Goal: Information Seeking & Learning: Learn about a topic

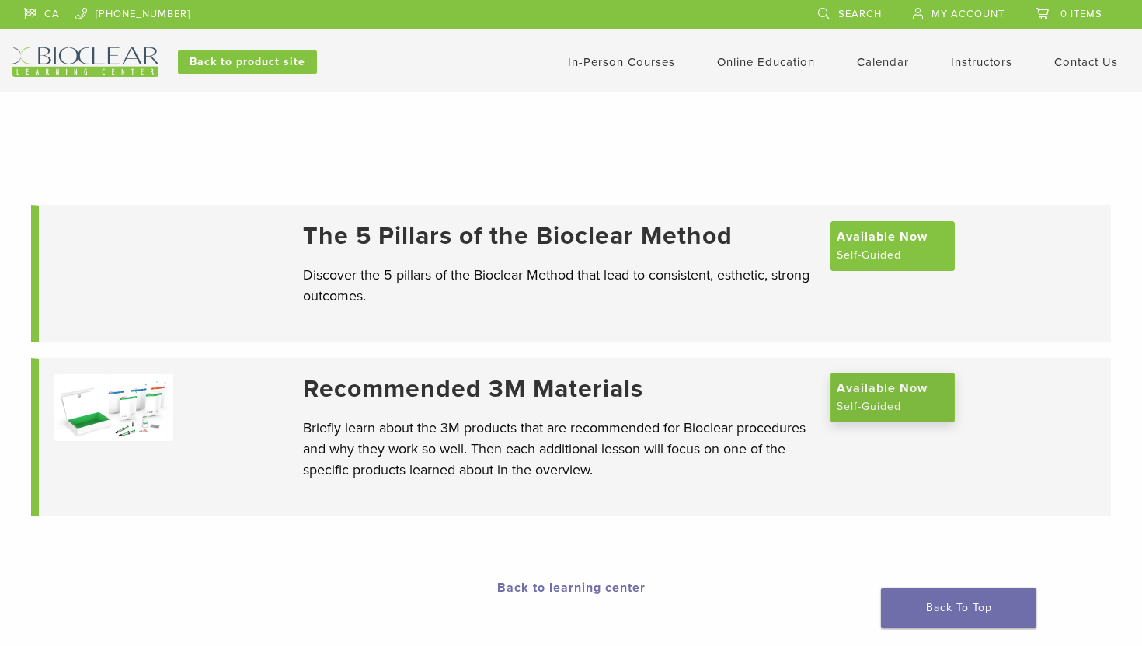
click at [863, 398] on span "Available Now" at bounding box center [881, 388] width 91 height 19
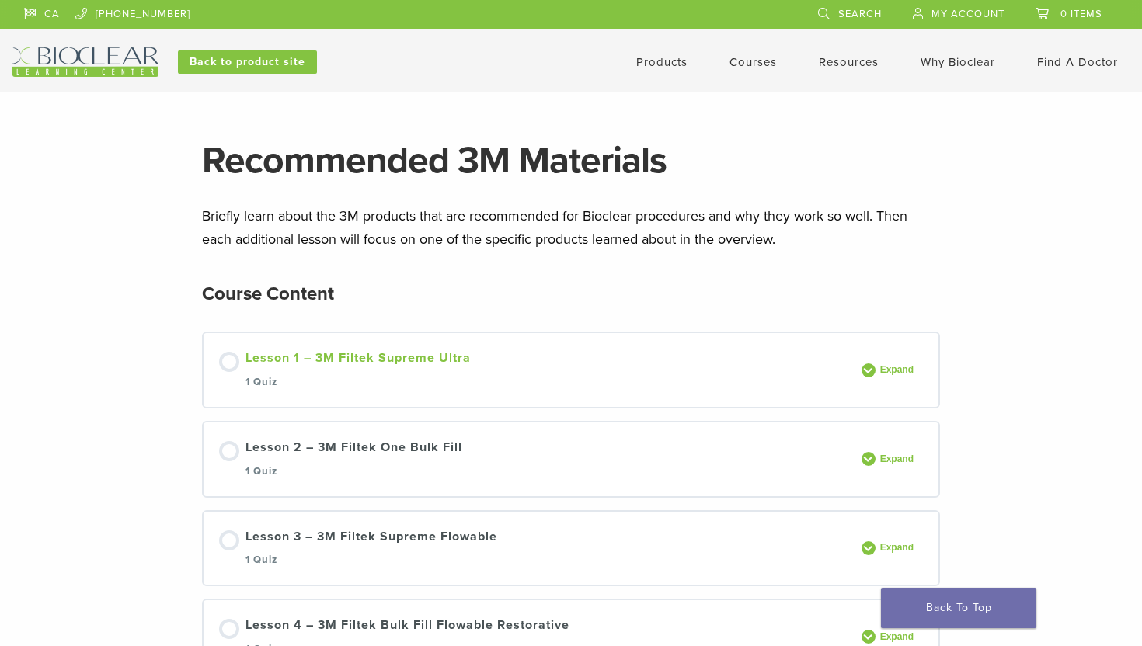
click at [834, 361] on link "Lesson 1 – 3M Filtek Supreme Ultra 1 Quiz" at bounding box center [535, 370] width 633 height 43
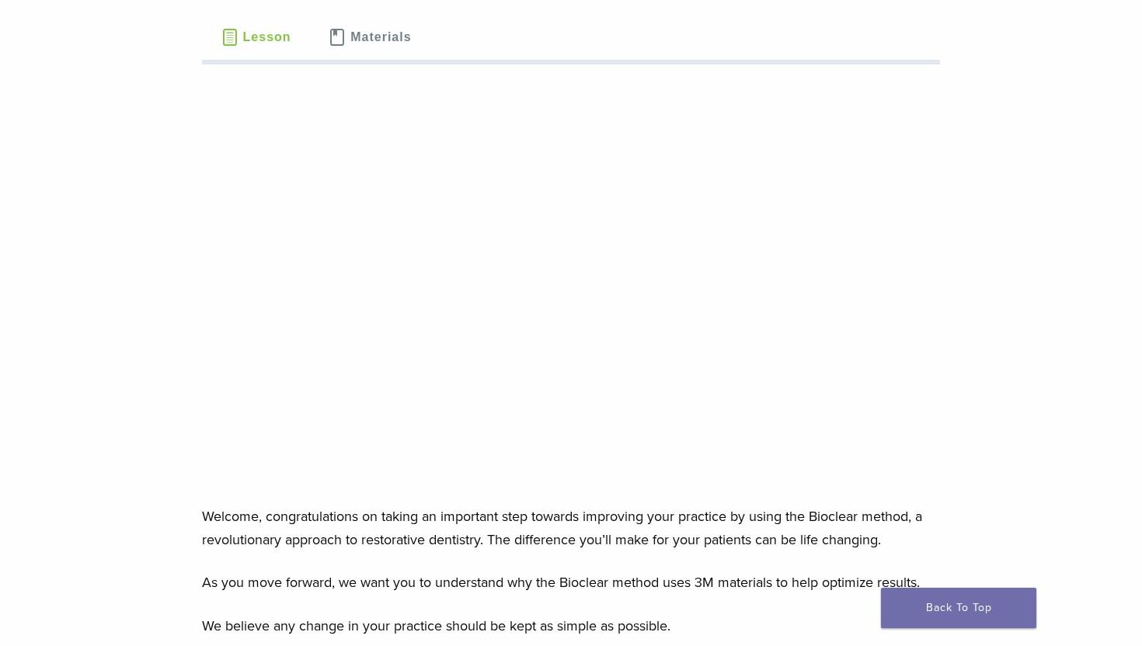
scroll to position [181, 0]
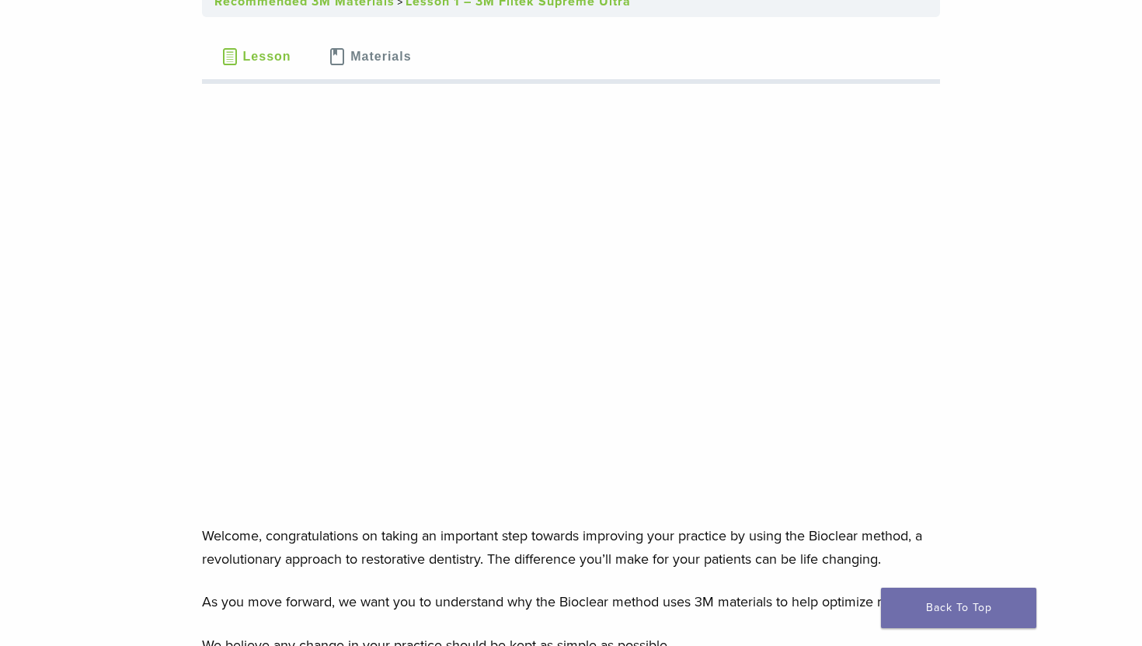
scroll to position [156, 0]
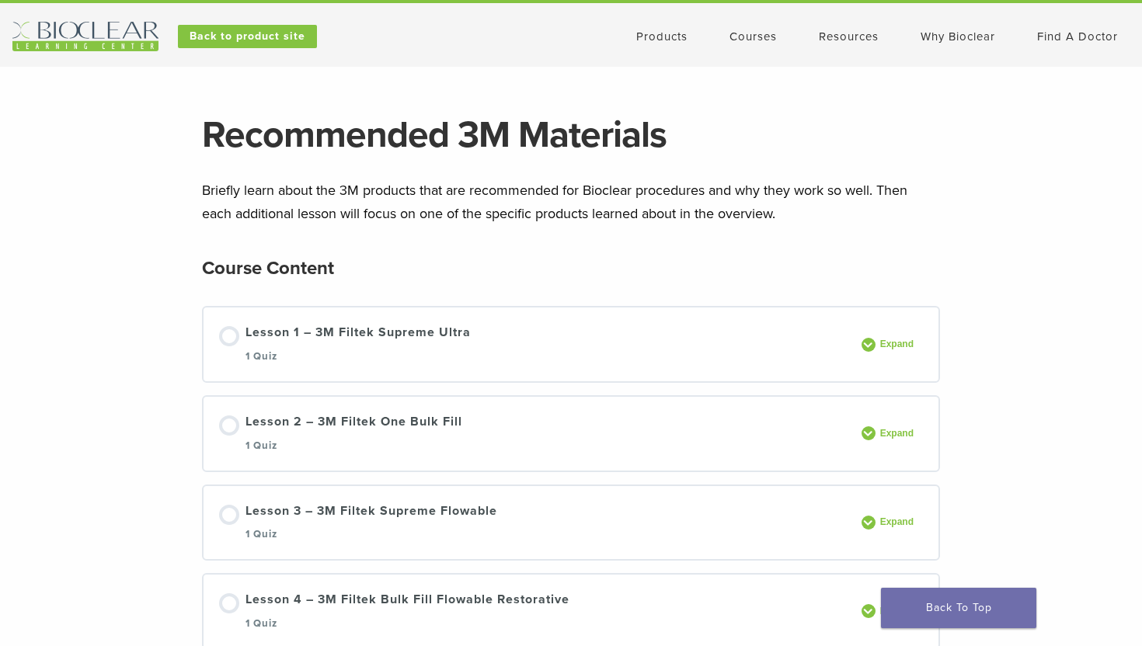
scroll to position [43, 0]
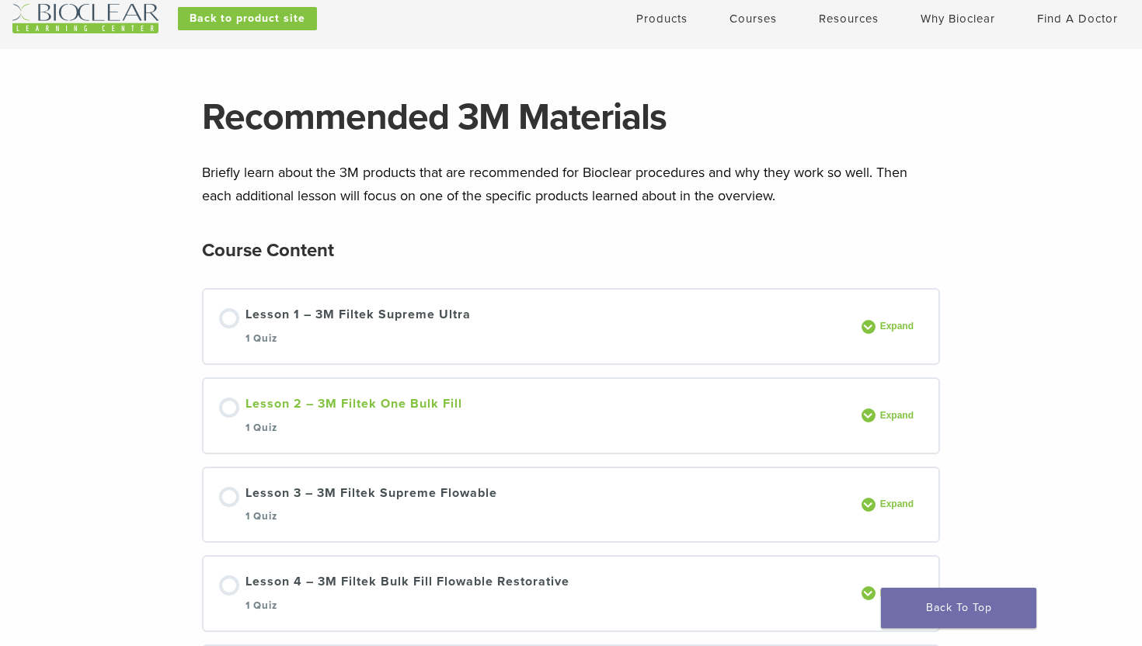
click at [555, 416] on link "Lesson 2 – 3M Filtek One Bulk Fill 1 Quiz" at bounding box center [535, 416] width 633 height 43
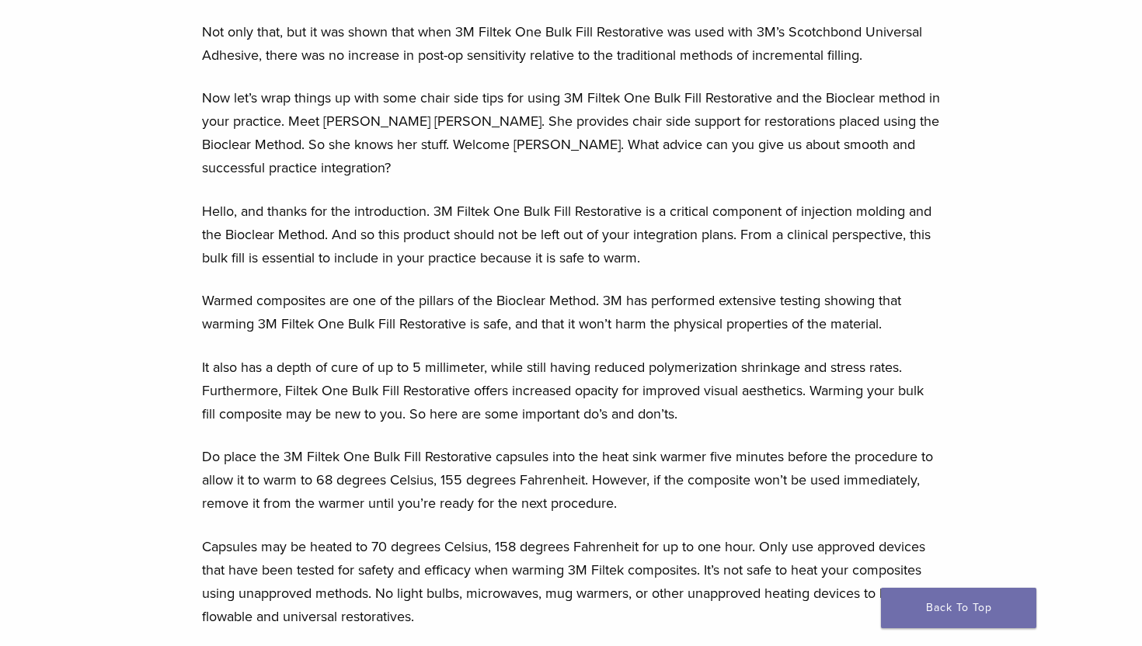
scroll to position [4440, 0]
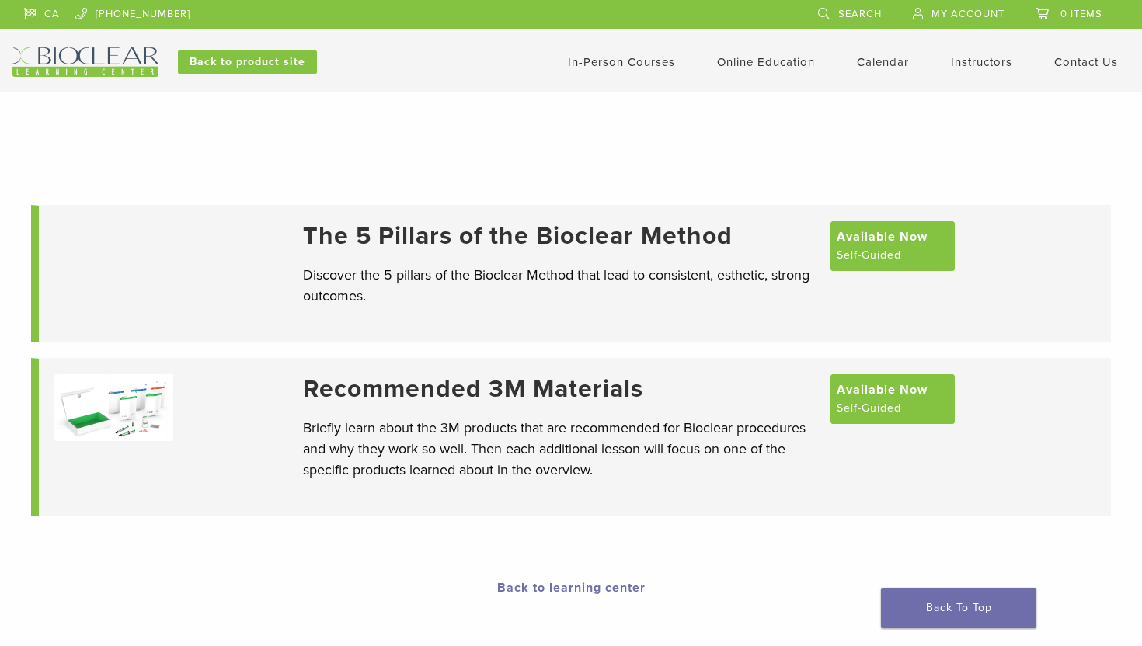
click at [711, 236] on h3 "The 5 Pillars of the Bioclear Method" at bounding box center [559, 236] width 512 height 30
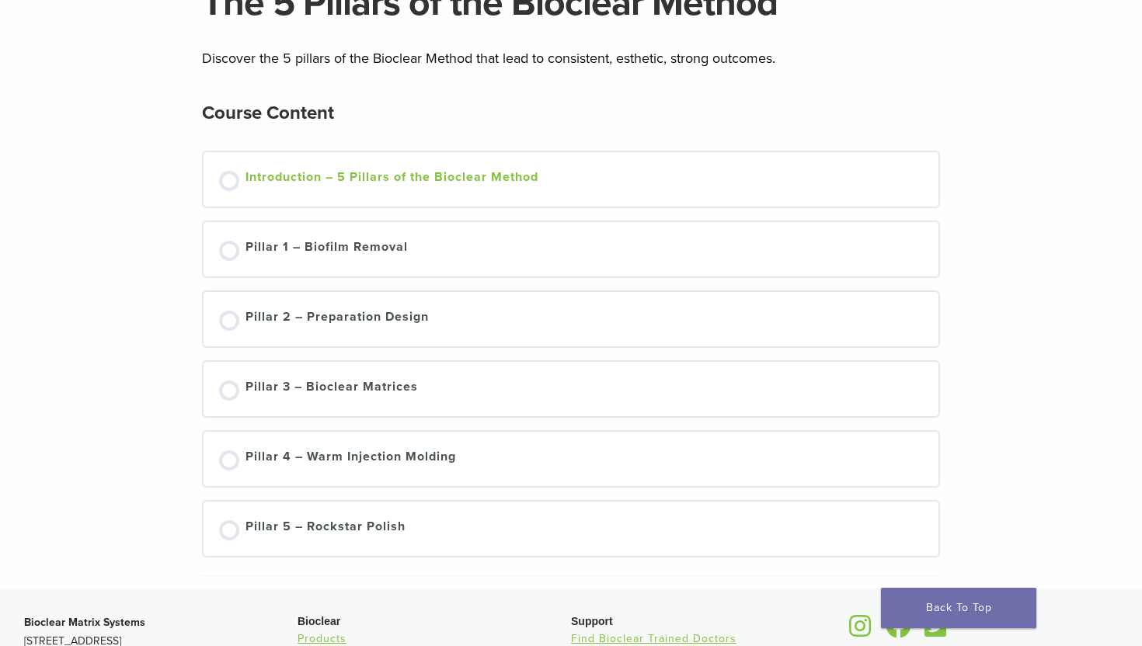
scroll to position [189, 0]
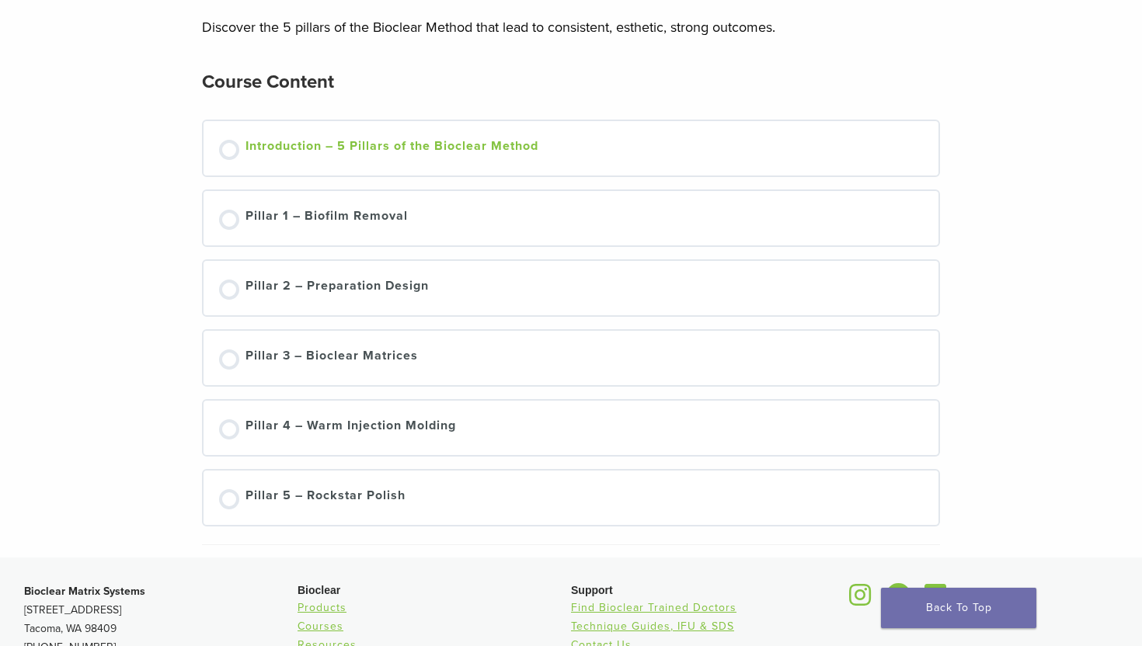
click at [765, 143] on link "Introduction – 5 Pillars of the Bioclear Method" at bounding box center [571, 148] width 704 height 23
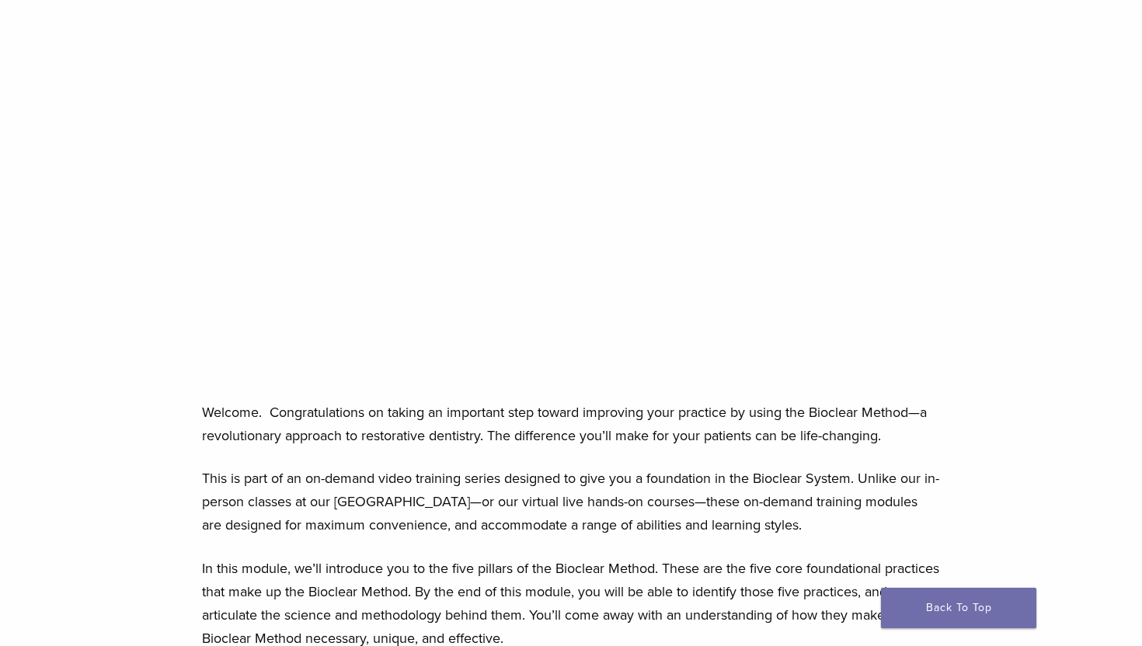
scroll to position [283, 0]
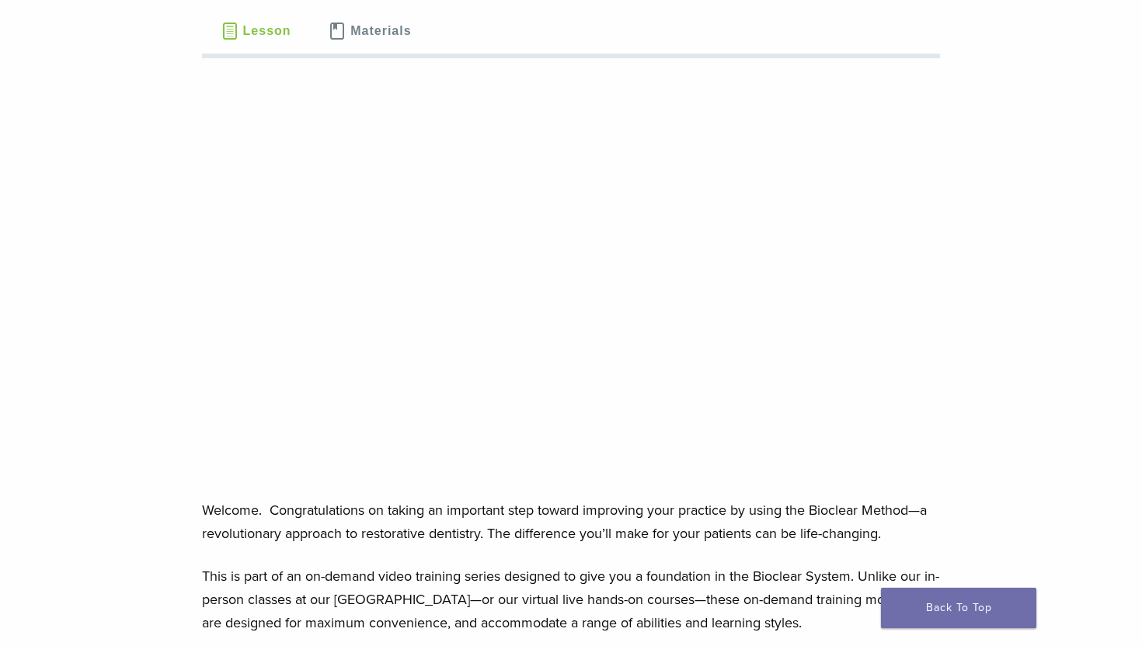
scroll to position [190, 0]
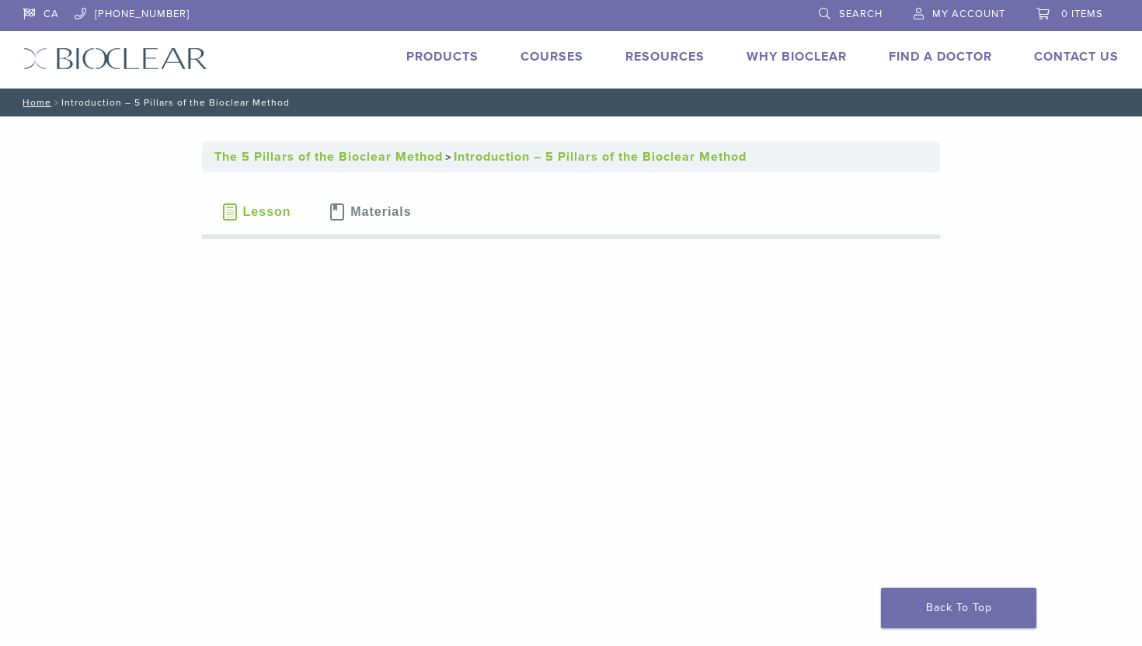
scroll to position [117, 0]
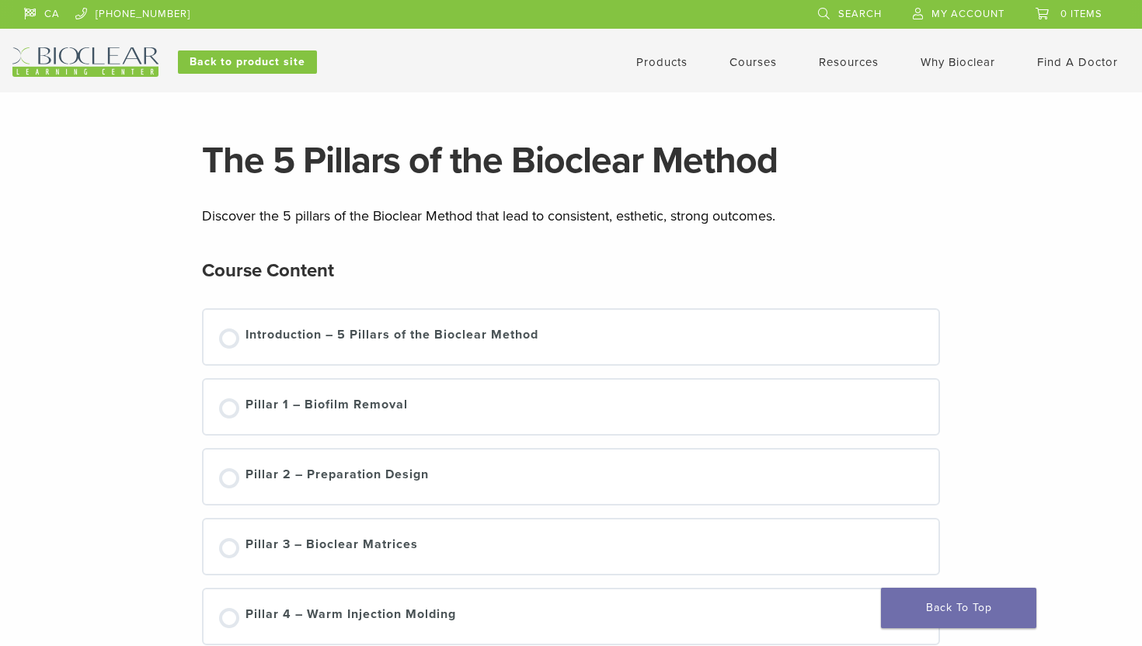
scroll to position [189, 0]
